Goal: Find contact information: Find contact information

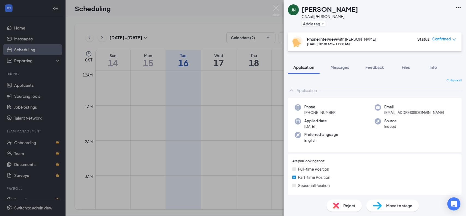
scroll to position [302, 0]
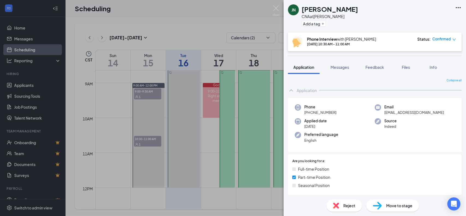
drag, startPoint x: 326, startPoint y: 114, endPoint x: 308, endPoint y: 115, distance: 17.8
click at [308, 115] on div "Phone [PHONE_NUMBER]" at bounding box center [335, 109] width 80 height 11
copy span "[PHONE_NUMBER]"
drag, startPoint x: 447, startPoint y: 111, endPoint x: 382, endPoint y: 111, distance: 65.2
click at [382, 111] on div "Email [EMAIL_ADDRESS][DOMAIN_NAME]" at bounding box center [415, 109] width 80 height 11
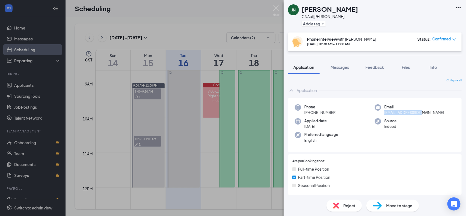
copy span "[EMAIL_ADDRESS][DOMAIN_NAME]"
drag, startPoint x: 346, startPoint y: 112, endPoint x: 310, endPoint y: 111, distance: 36.1
click at [310, 111] on div "Phone [PHONE_NUMBER]" at bounding box center [335, 109] width 80 height 11
copy span "[PHONE_NUMBER]"
drag, startPoint x: 432, startPoint y: 111, endPoint x: 380, endPoint y: 110, distance: 51.9
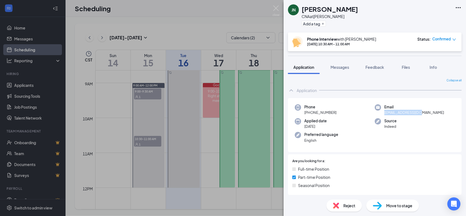
click at [380, 110] on div "Email [EMAIL_ADDRESS][DOMAIN_NAME]" at bounding box center [415, 109] width 80 height 11
drag, startPoint x: 380, startPoint y: 112, endPoint x: 302, endPoint y: 113, distance: 78.4
click at [302, 113] on div "Phone [PHONE_NUMBER]" at bounding box center [335, 109] width 80 height 11
click at [277, 10] on img at bounding box center [276, 10] width 7 height 11
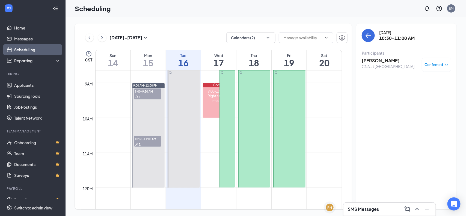
click at [155, 142] on div "1" at bounding box center [147, 143] width 27 height 5
click at [158, 93] on span "9:00-9:30 AM" at bounding box center [147, 90] width 27 height 5
click at [381, 58] on h3 "[PERSON_NAME]" at bounding box center [390, 61] width 57 height 6
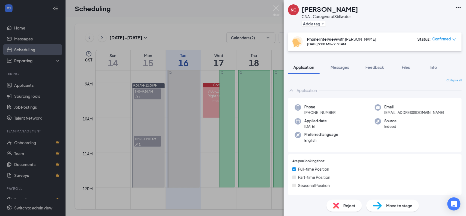
click at [309, 111] on div "Phone [PHONE_NUMBER]" at bounding box center [335, 109] width 80 height 11
drag, startPoint x: 424, startPoint y: 114, endPoint x: 383, endPoint y: 114, distance: 41.5
click at [383, 114] on div "Email [EMAIL_ADDRESS][DOMAIN_NAME]" at bounding box center [415, 109] width 80 height 11
drag, startPoint x: 338, startPoint y: 110, endPoint x: 334, endPoint y: 112, distance: 4.8
click at [337, 110] on div "Phone [PHONE_NUMBER]" at bounding box center [335, 109] width 80 height 11
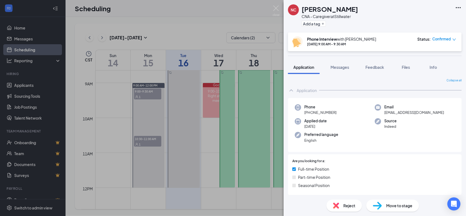
drag, startPoint x: 337, startPoint y: 112, endPoint x: 311, endPoint y: 114, distance: 26.8
click at [311, 114] on div "Phone [PHONE_NUMBER]" at bounding box center [335, 109] width 80 height 11
copy span "405) 432-0487"
